Goal: Transaction & Acquisition: Purchase product/service

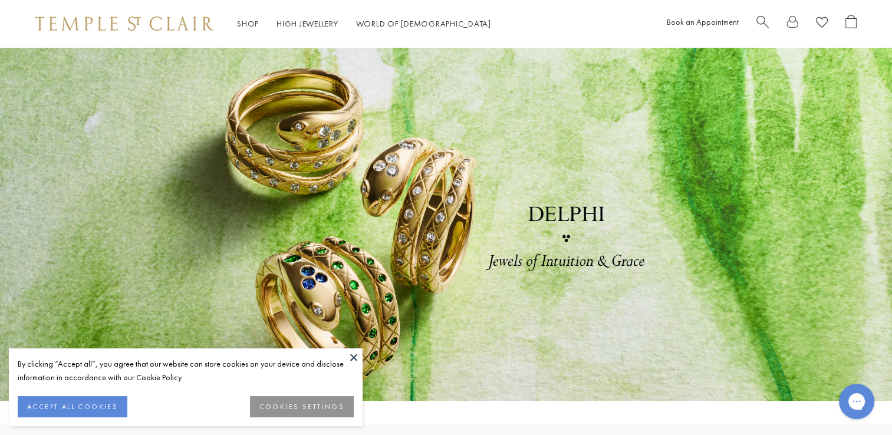
click at [355, 356] on button at bounding box center [354, 358] width 18 height 18
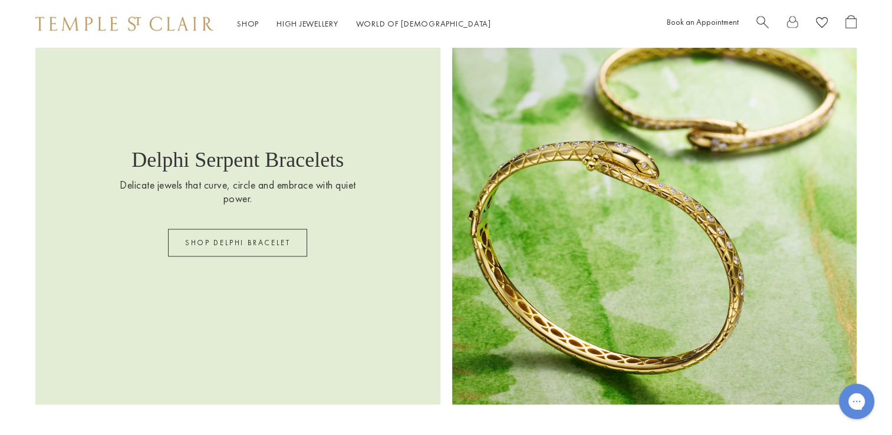
scroll to position [1770, 0]
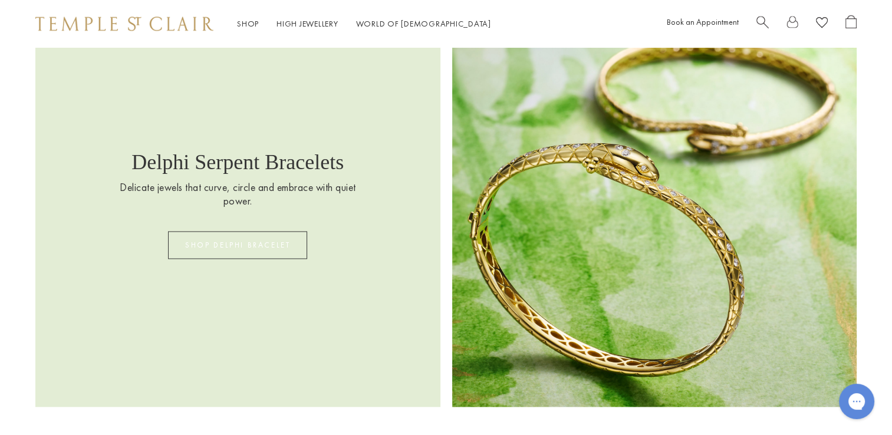
click at [238, 248] on link "SHOP DELPHI BRACELET" at bounding box center [237, 245] width 139 height 28
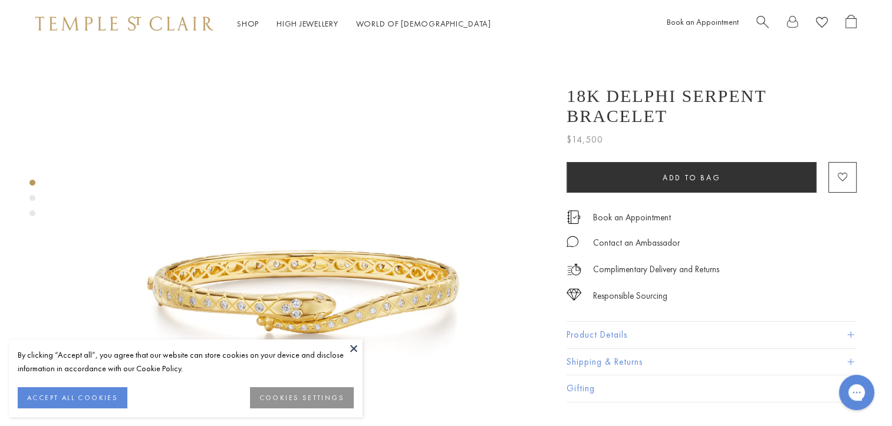
click at [353, 350] on button at bounding box center [354, 349] width 18 height 18
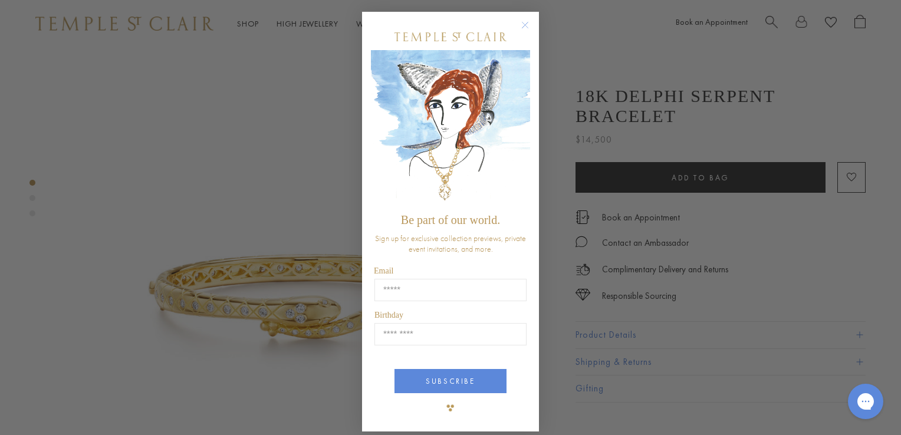
click at [520, 22] on circle "Close dialog" at bounding box center [525, 25] width 14 height 14
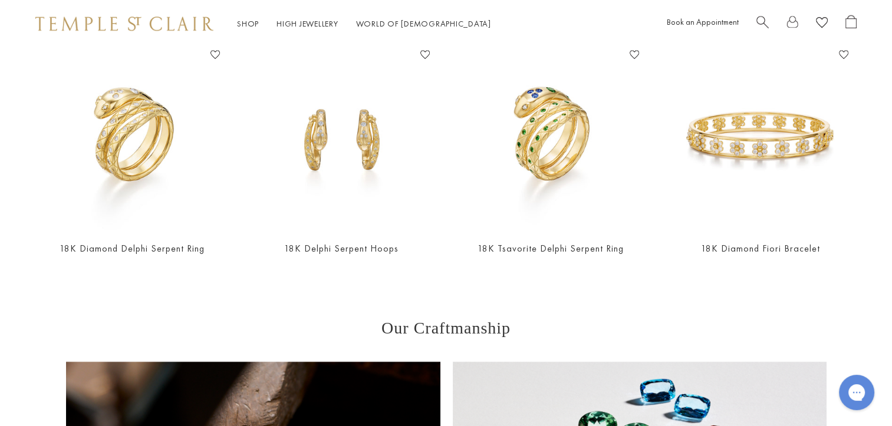
scroll to position [1298, 0]
